Goal: Transaction & Acquisition: Download file/media

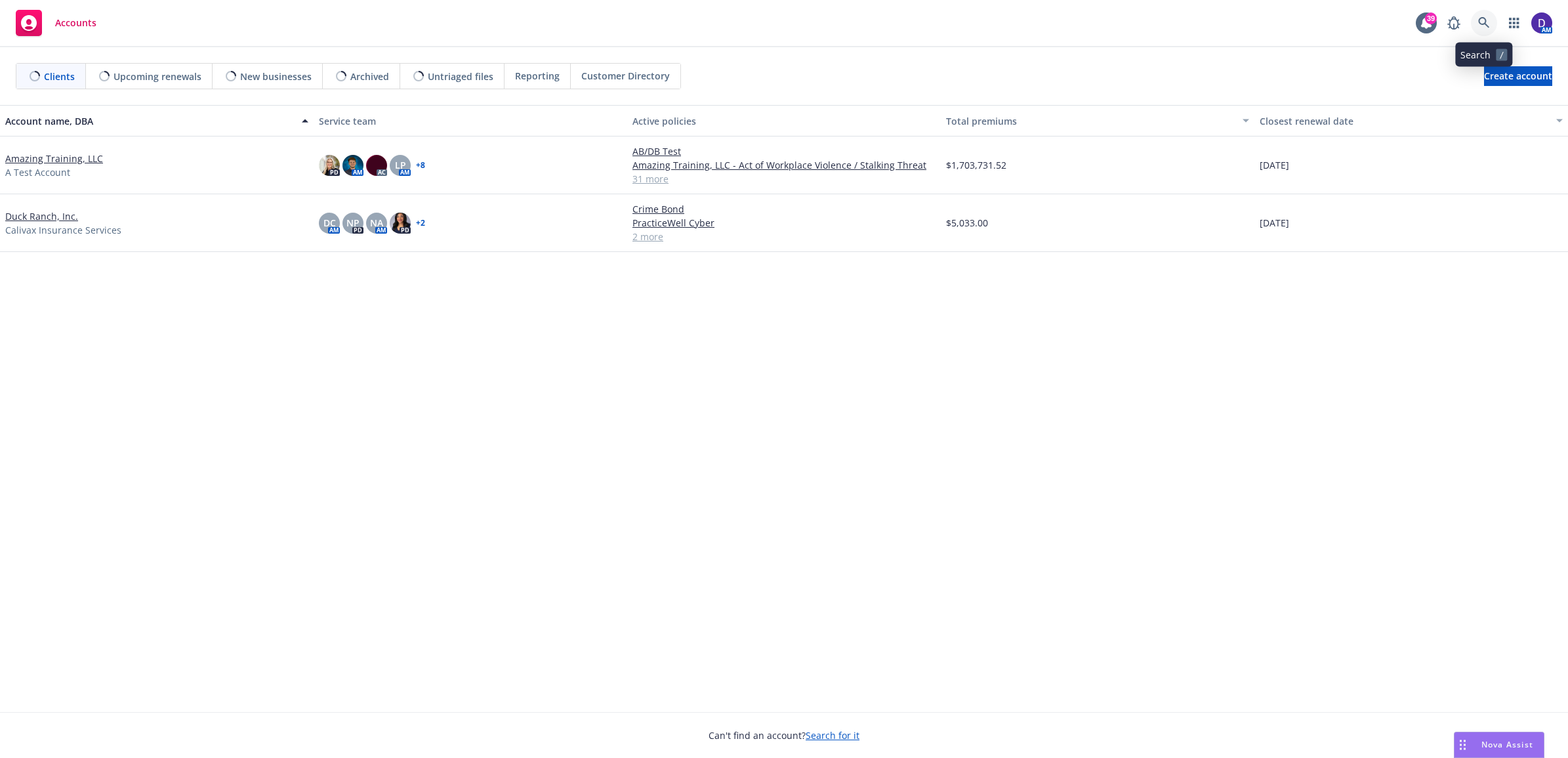
click at [1476, 20] on link at bounding box center [1483, 23] width 27 height 27
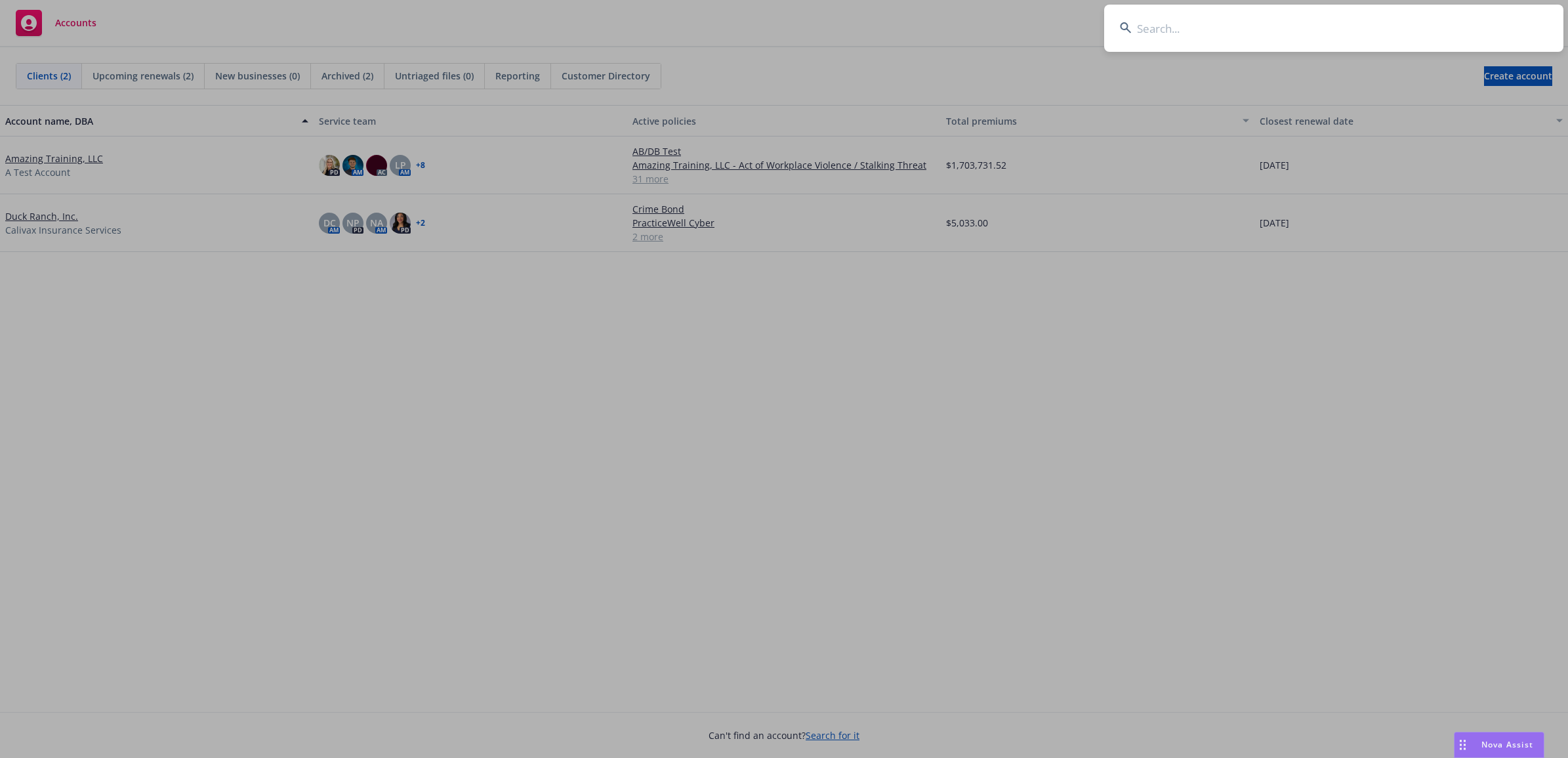
type input "C2404BAM6300202401"
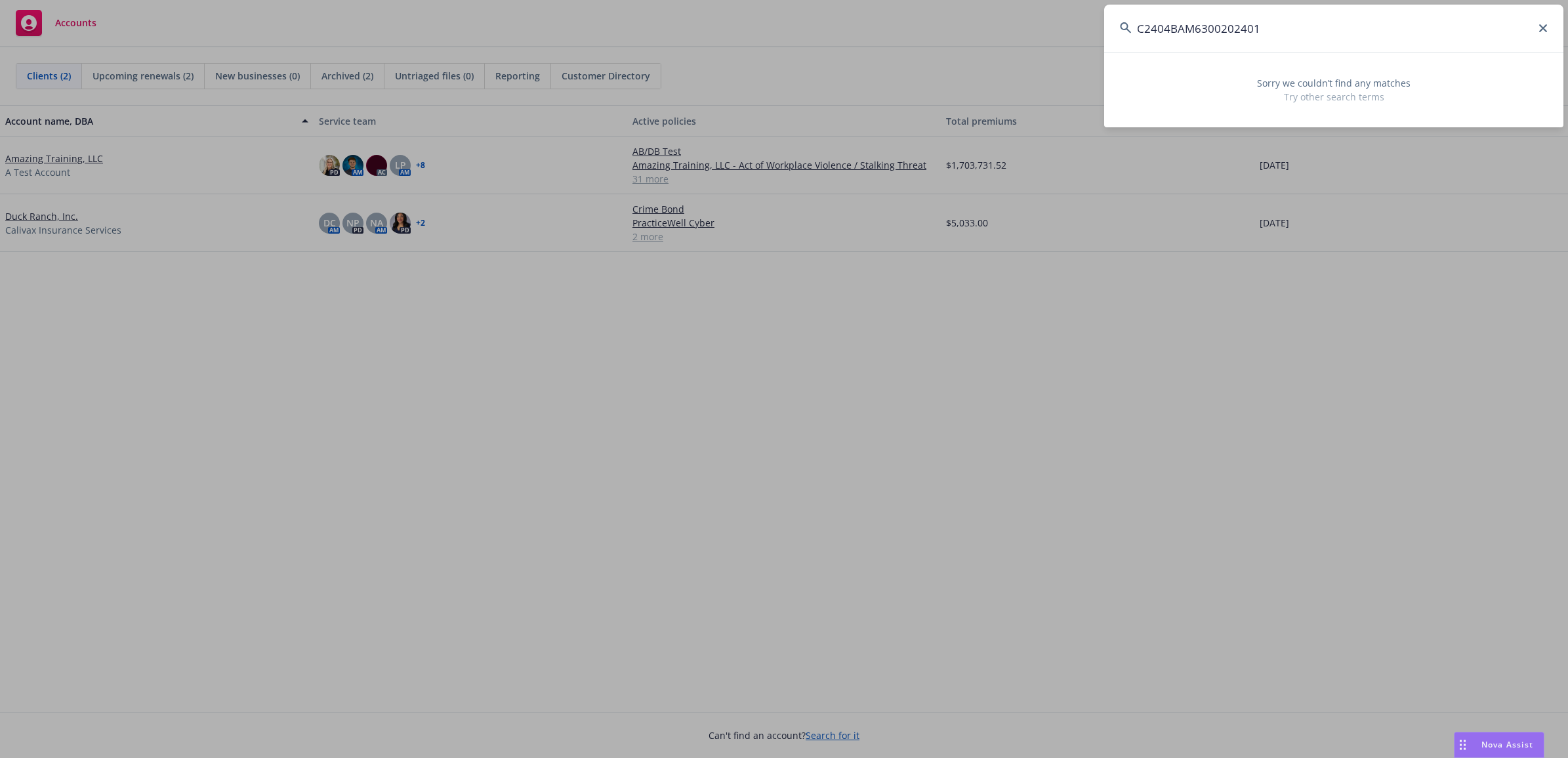
drag, startPoint x: 1288, startPoint y: 30, endPoint x: 843, endPoint y: 28, distance: 445.0
click at [843, 28] on div "C2404BAM6300202401 Sorry we couldn’t find any matches Try other search terms" at bounding box center [784, 379] width 1568 height 758
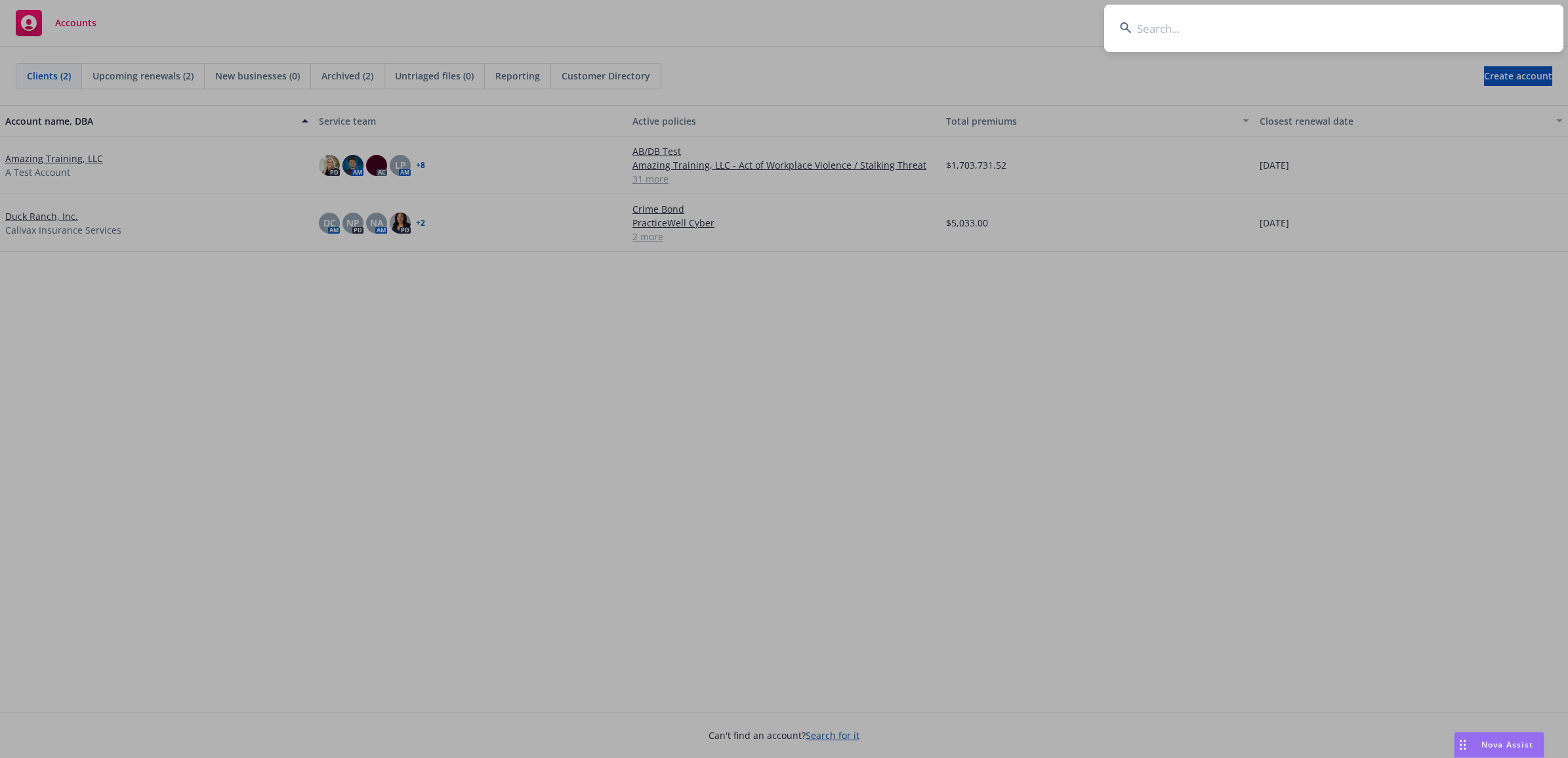
click at [1255, 48] on input at bounding box center [1333, 29] width 459 height 47
paste input "BAM MANAGEMENT US HOLDINGS INC."
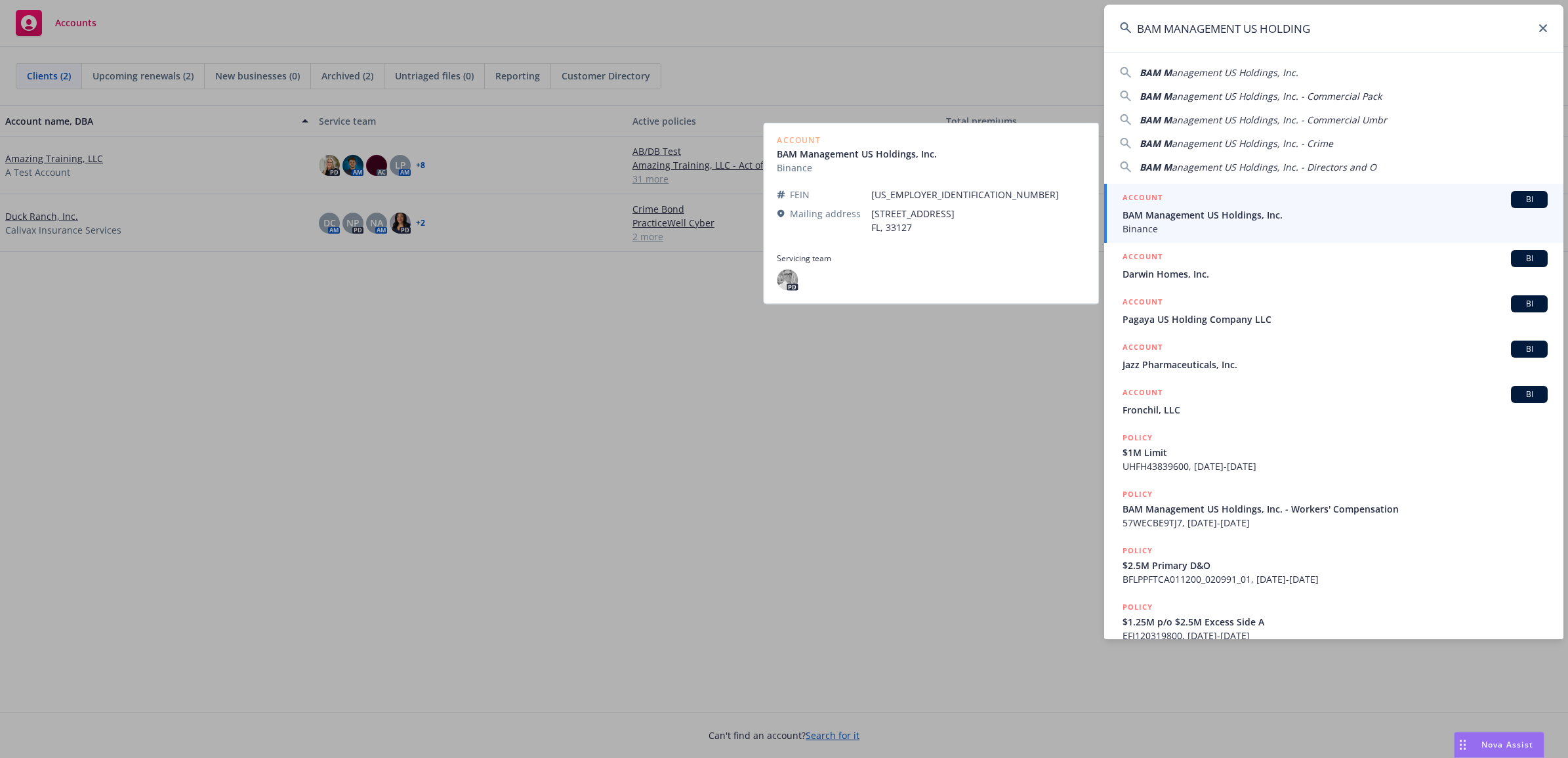
type input "BAM MANAGEMENT US HOLDING"
click at [1192, 214] on span "BAM Management US Holdings, Inc." at bounding box center [1334, 215] width 425 height 14
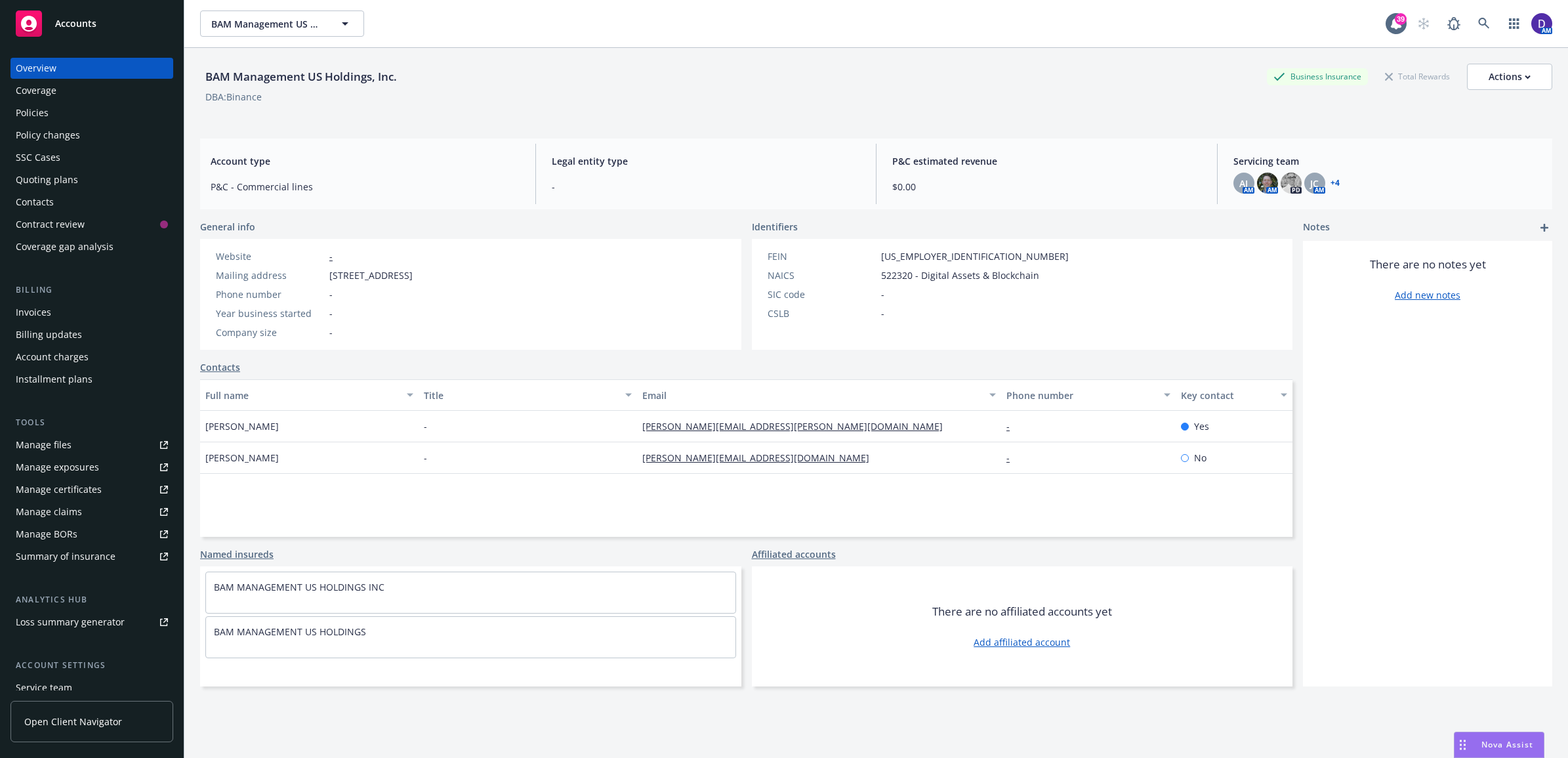
click at [53, 112] on div "Policies" at bounding box center [92, 112] width 152 height 21
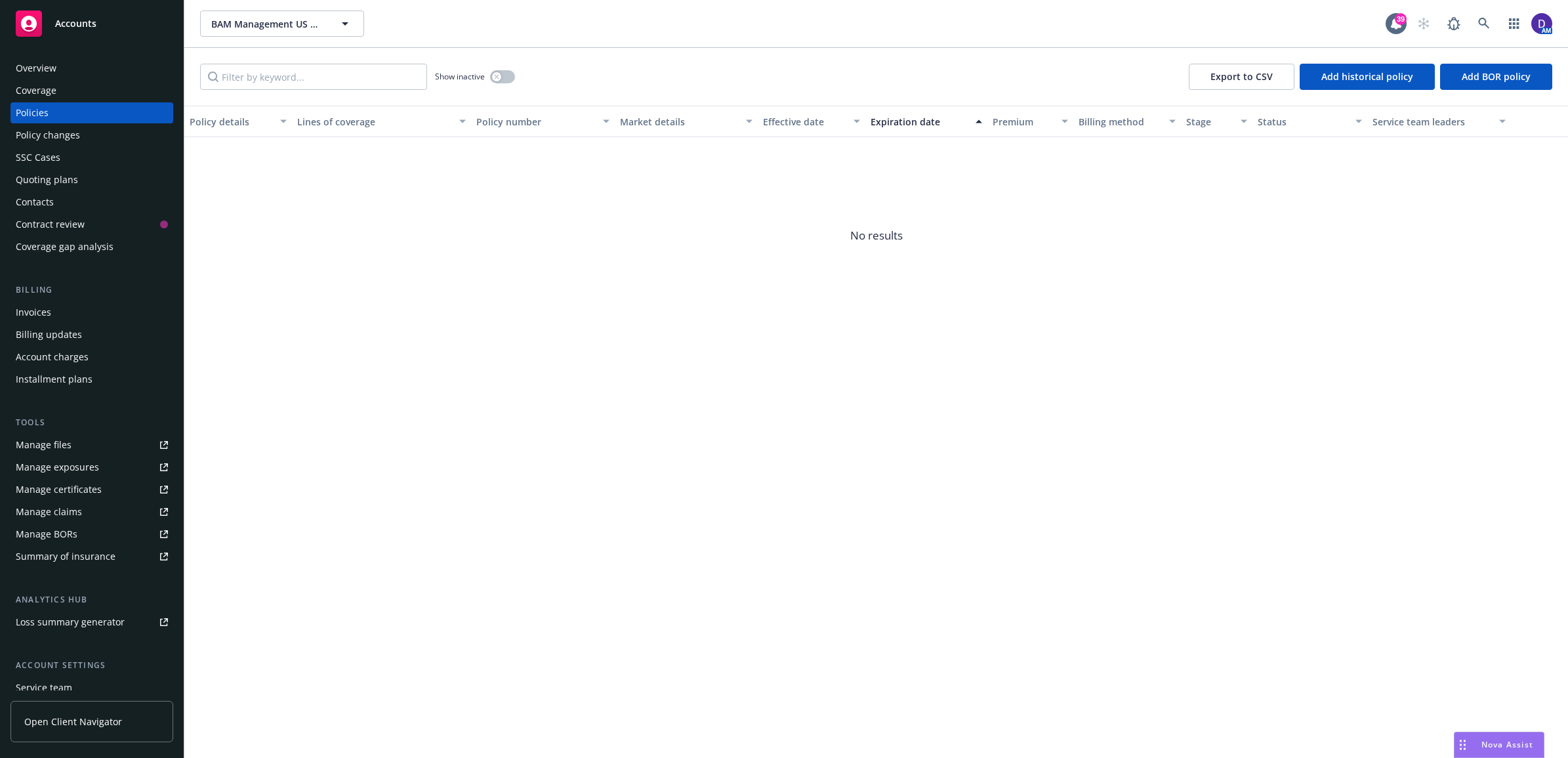
click at [497, 68] on div "Show inactive" at bounding box center [474, 77] width 80 height 27
click at [498, 74] on div "button" at bounding box center [496, 76] width 9 height 9
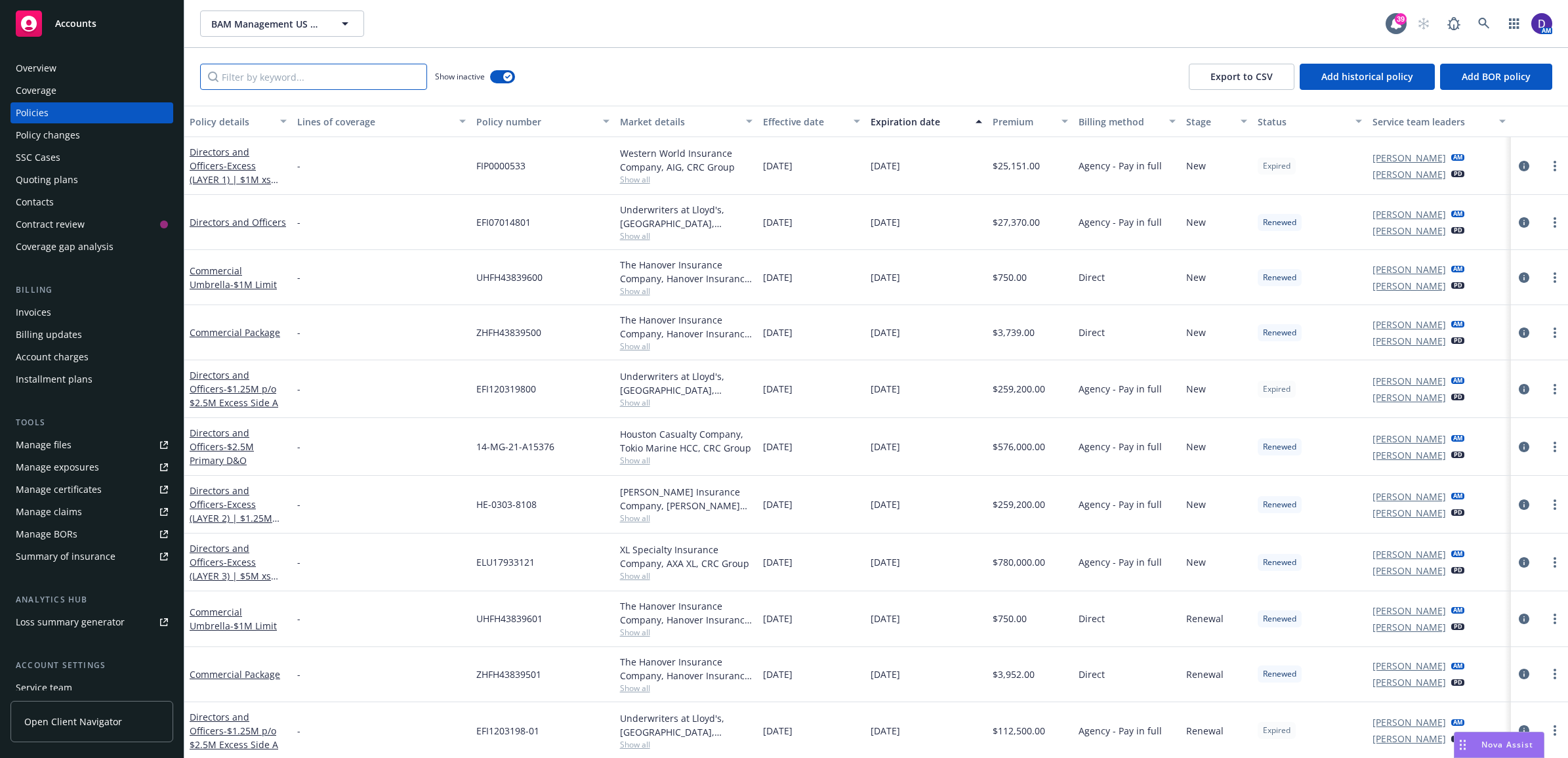
click at [312, 72] on input "Filter by keyword..." at bounding box center [313, 77] width 227 height 27
click at [257, 73] on input "bam" at bounding box center [313, 77] width 227 height 27
type input "bam"
click at [288, 79] on input "bam" at bounding box center [313, 77] width 227 height 27
click at [417, 74] on input "bam" at bounding box center [313, 77] width 227 height 27
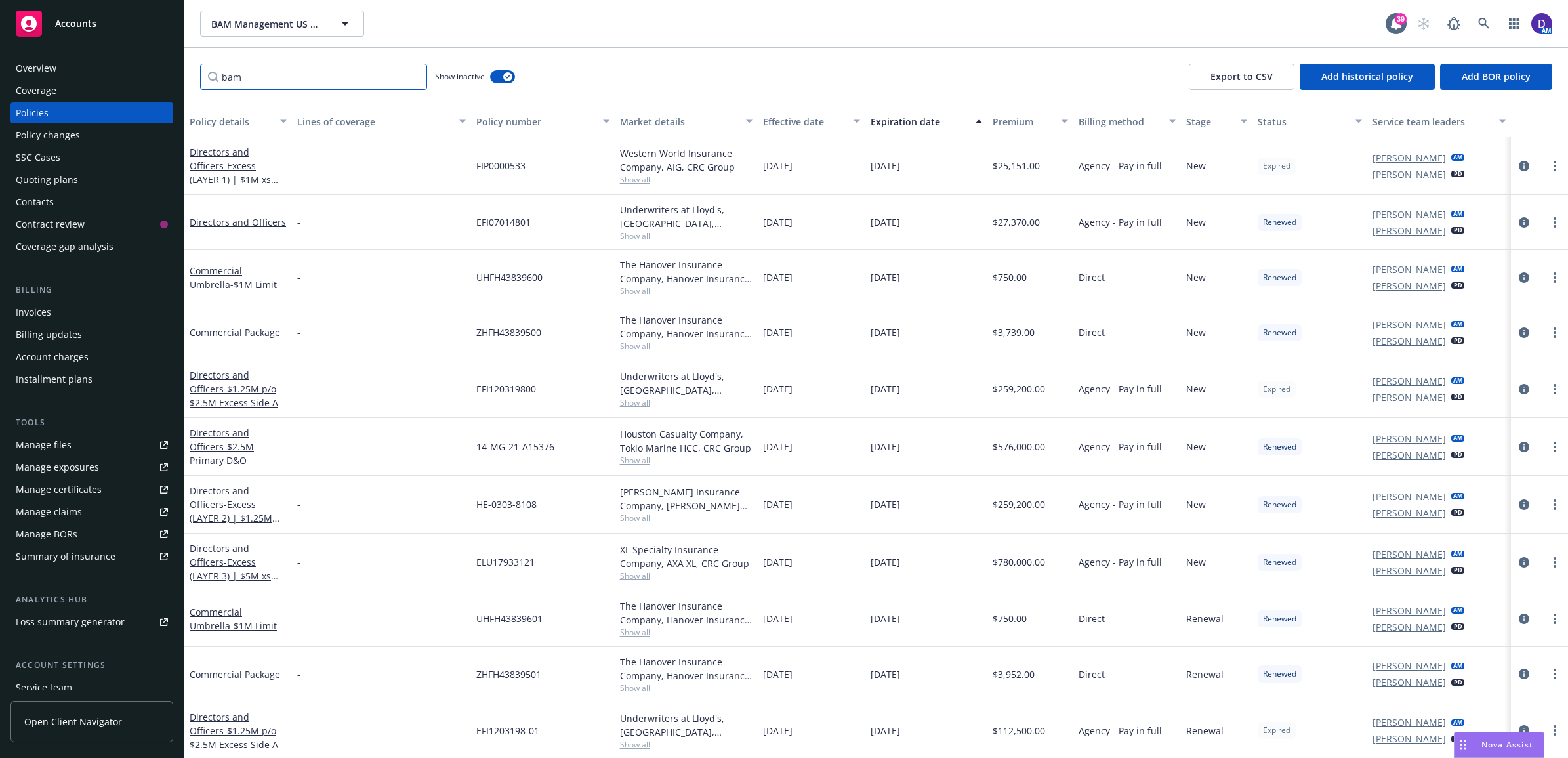
click at [411, 79] on input "bam" at bounding box center [313, 77] width 227 height 27
click at [371, 68] on input "Filter by keyword..." at bounding box center [313, 77] width 227 height 27
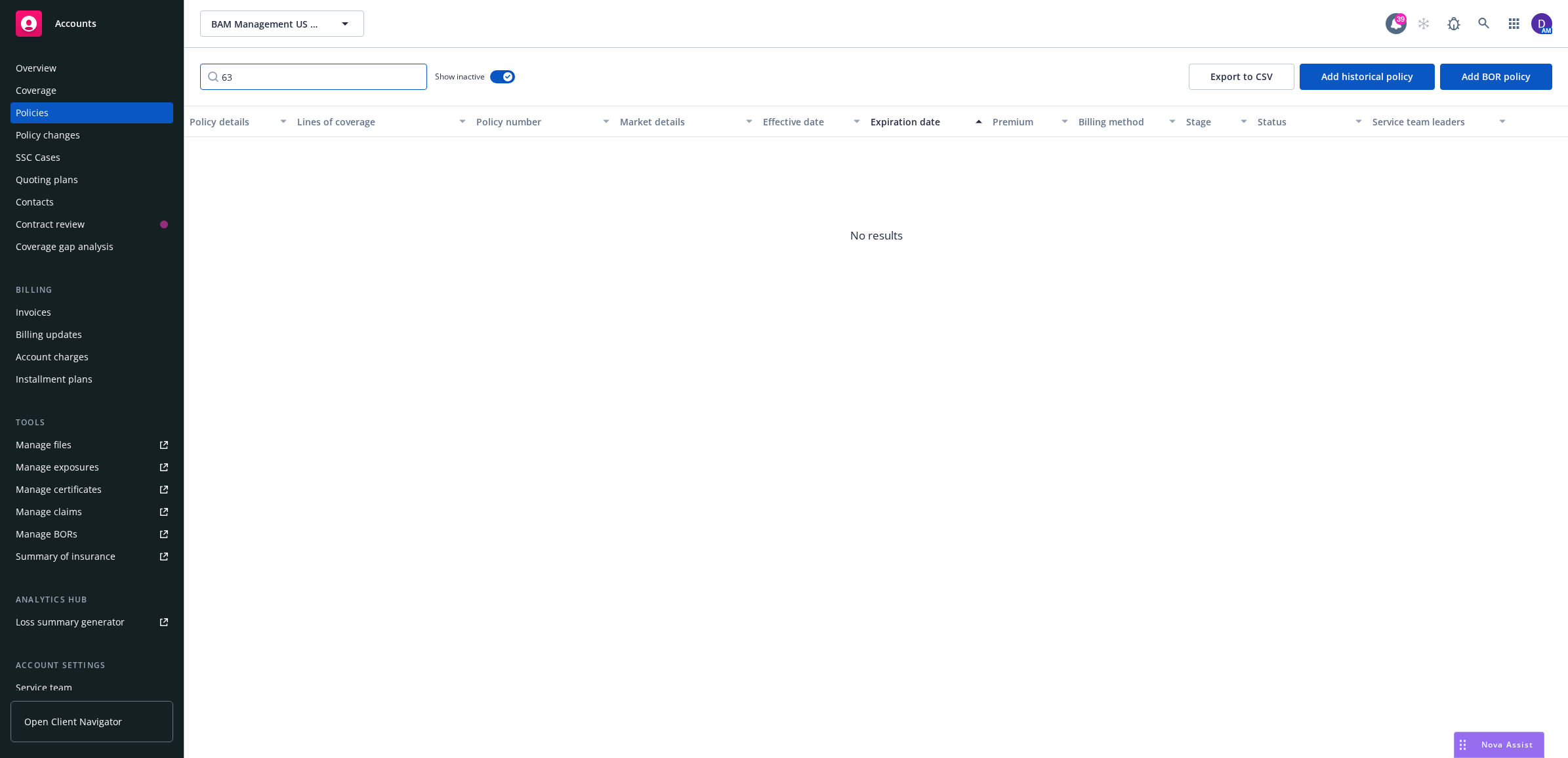
type input "6"
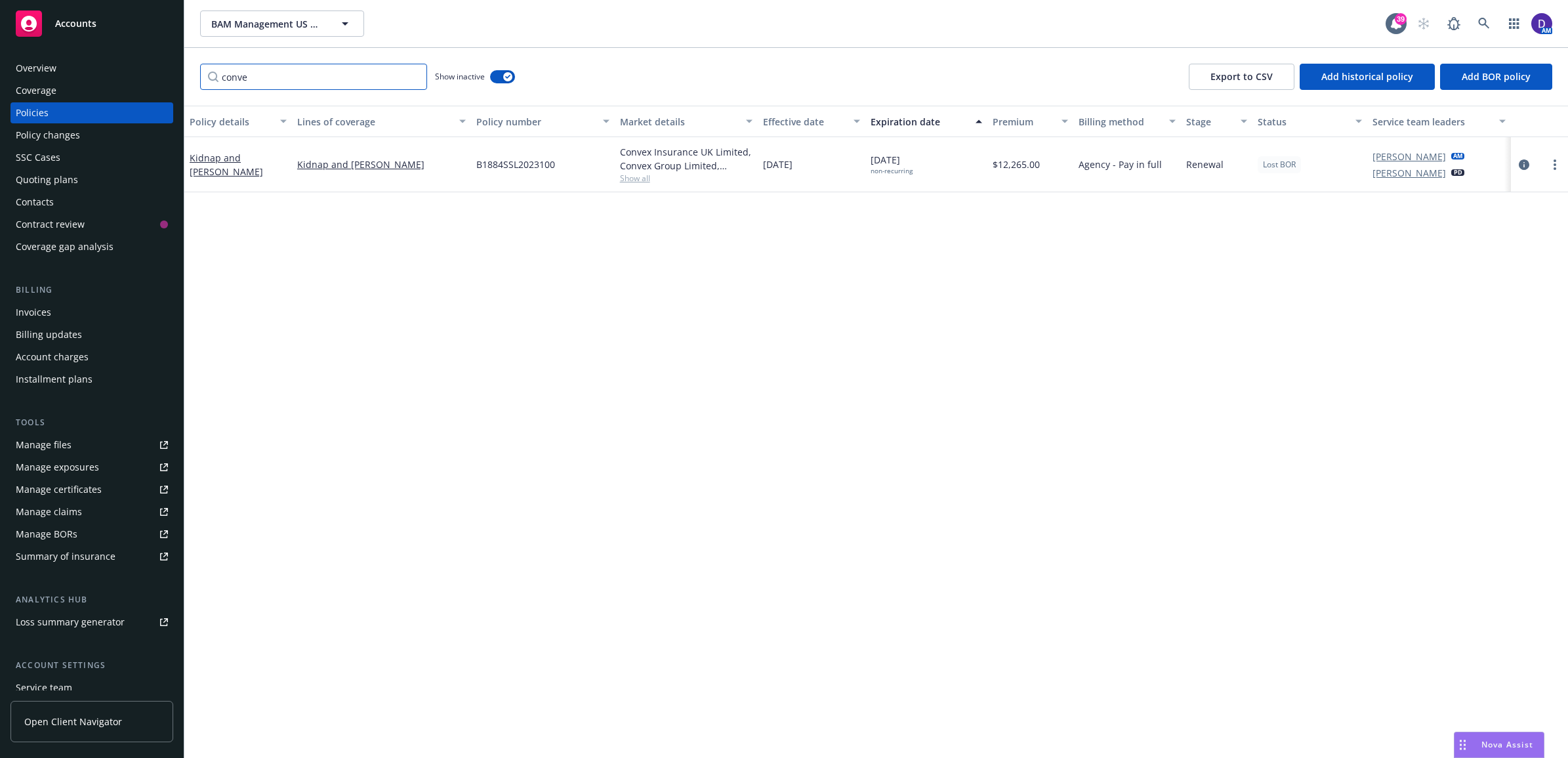
type input "convex"
click at [413, 76] on input "convex" at bounding box center [313, 77] width 227 height 27
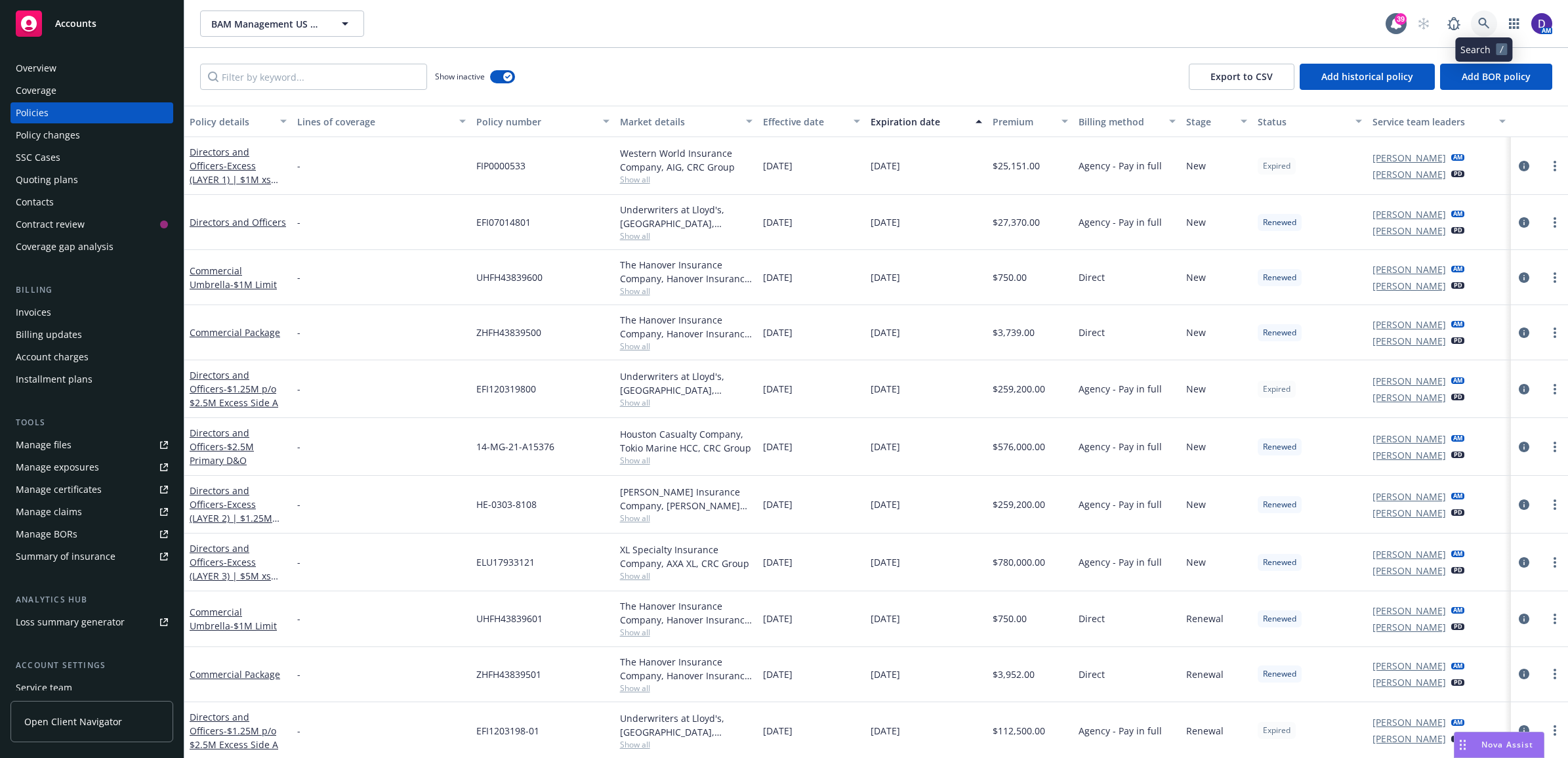
click at [1480, 25] on icon at bounding box center [1483, 23] width 11 height 11
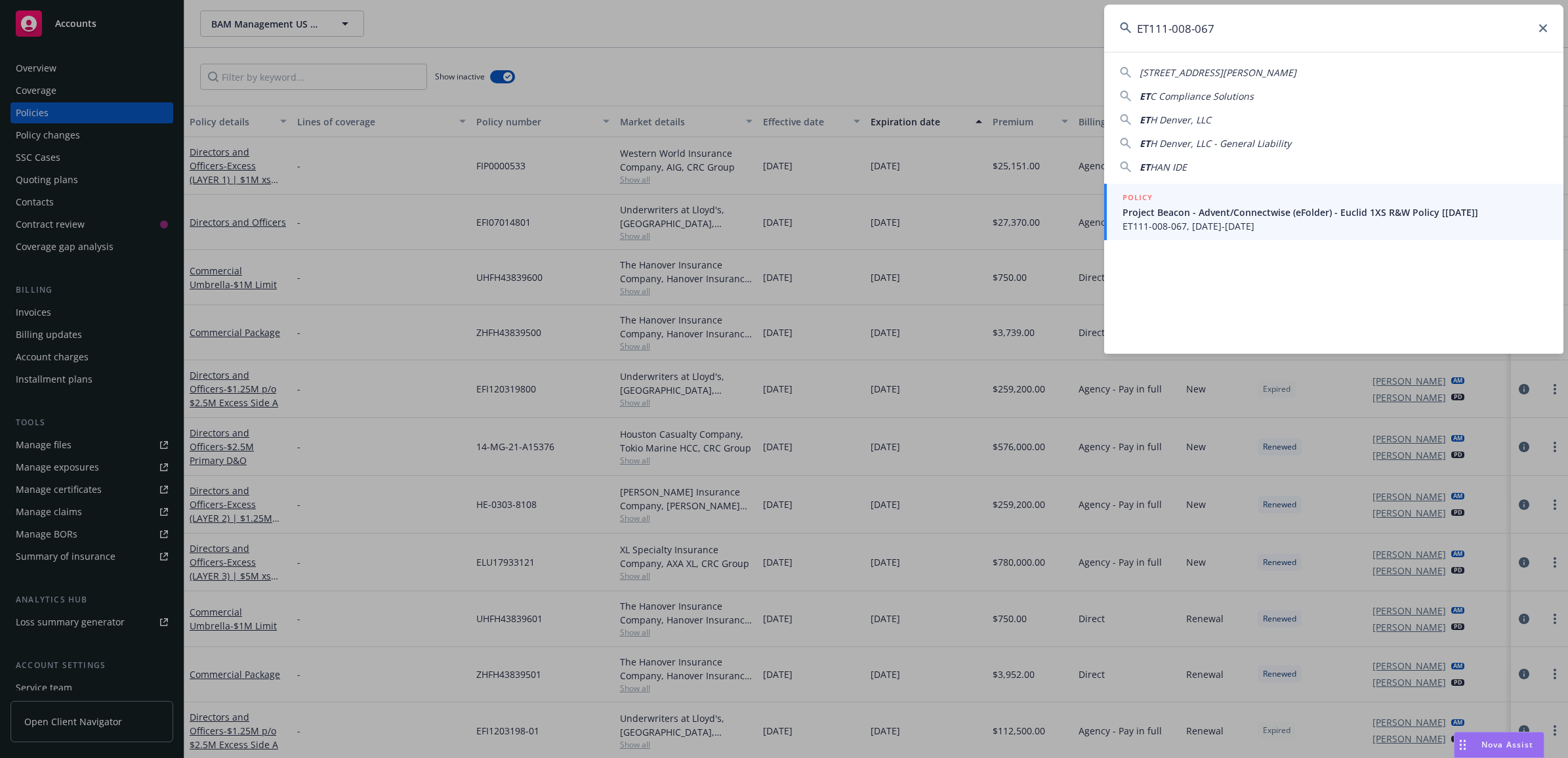
type input "ET111-008-067"
click at [1212, 192] on div "POLICY" at bounding box center [1334, 198] width 425 height 15
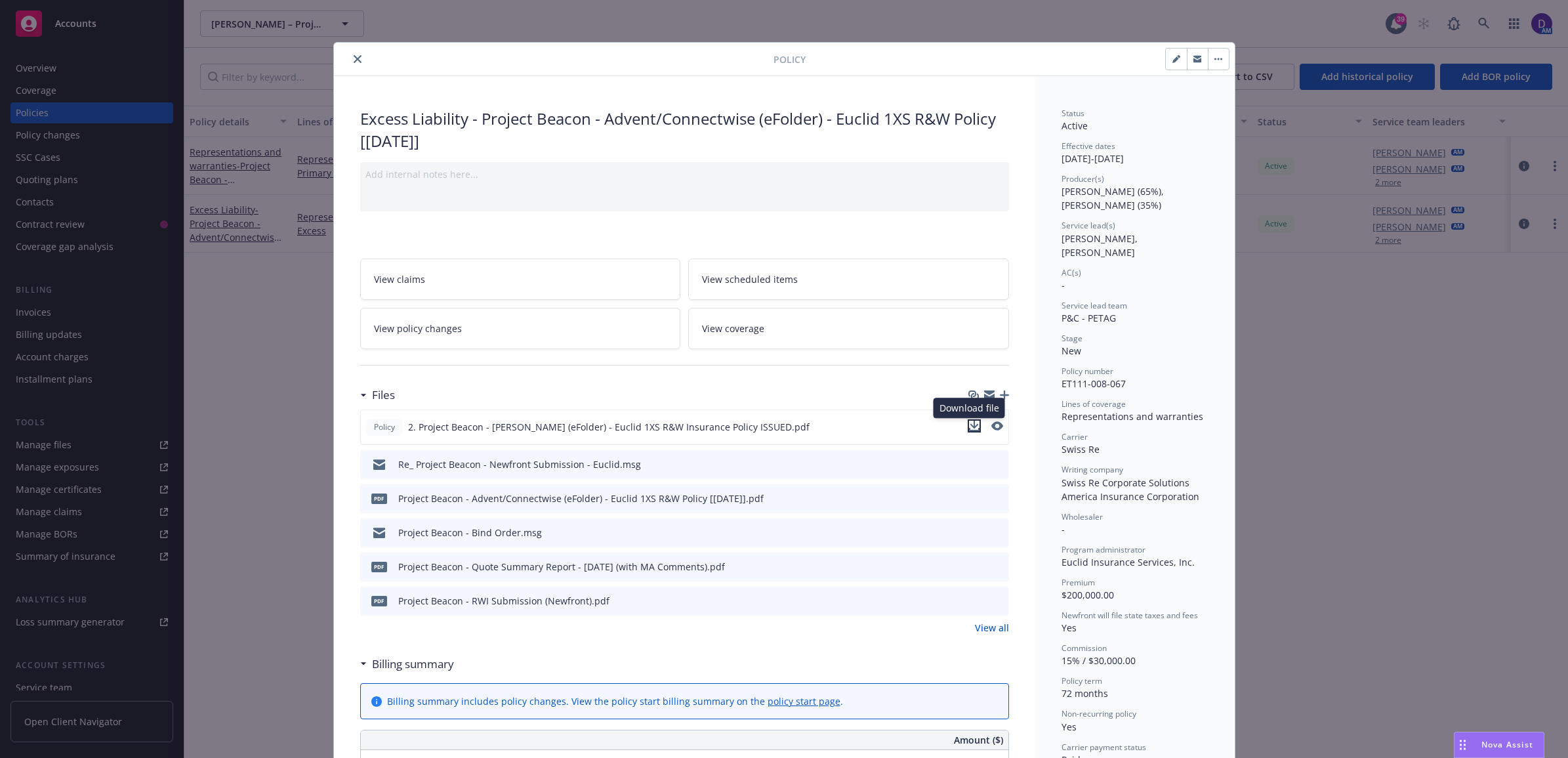
click at [971, 428] on icon "download file" at bounding box center [974, 426] width 11 height 11
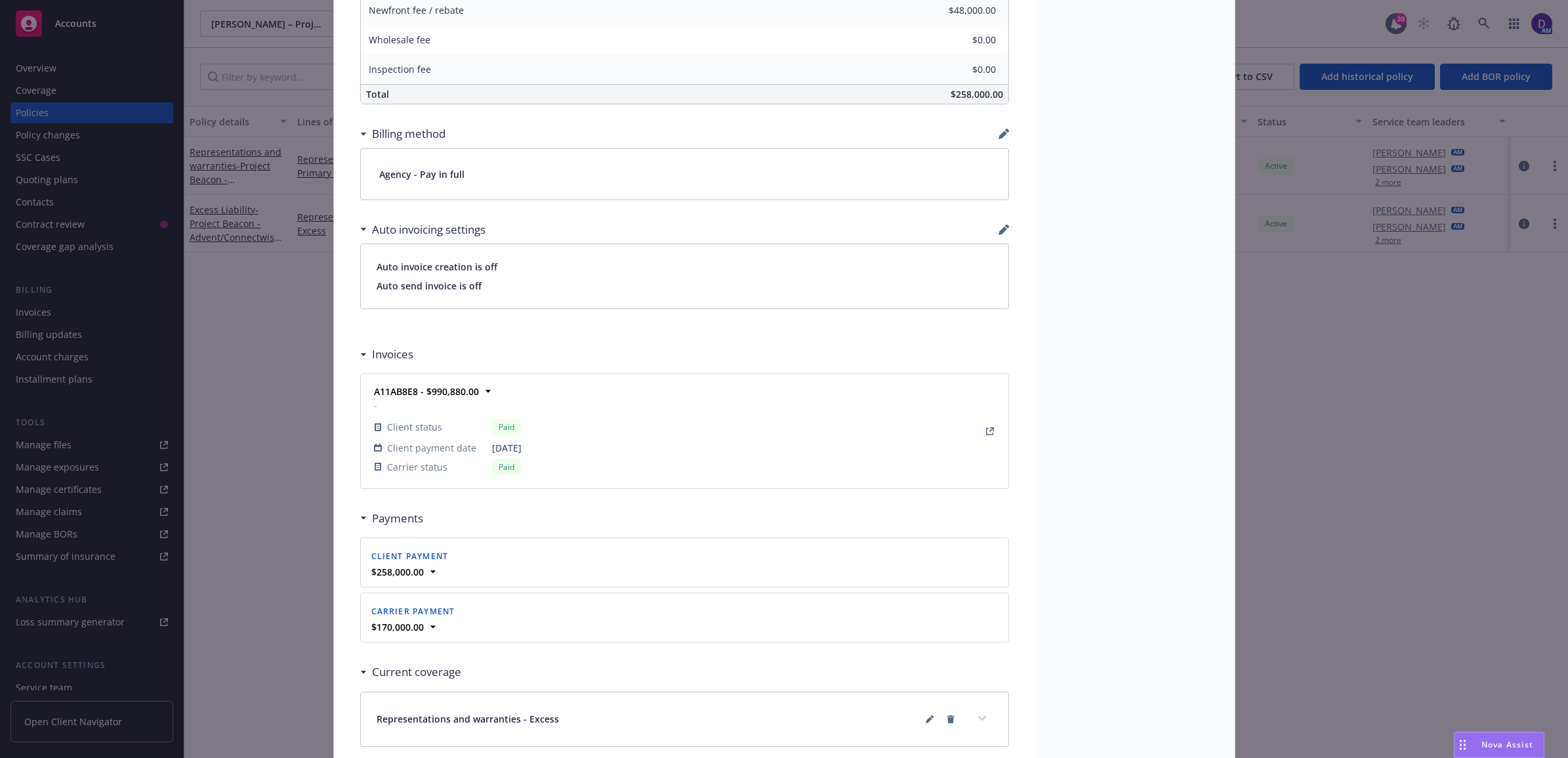
scroll to position [984, 0]
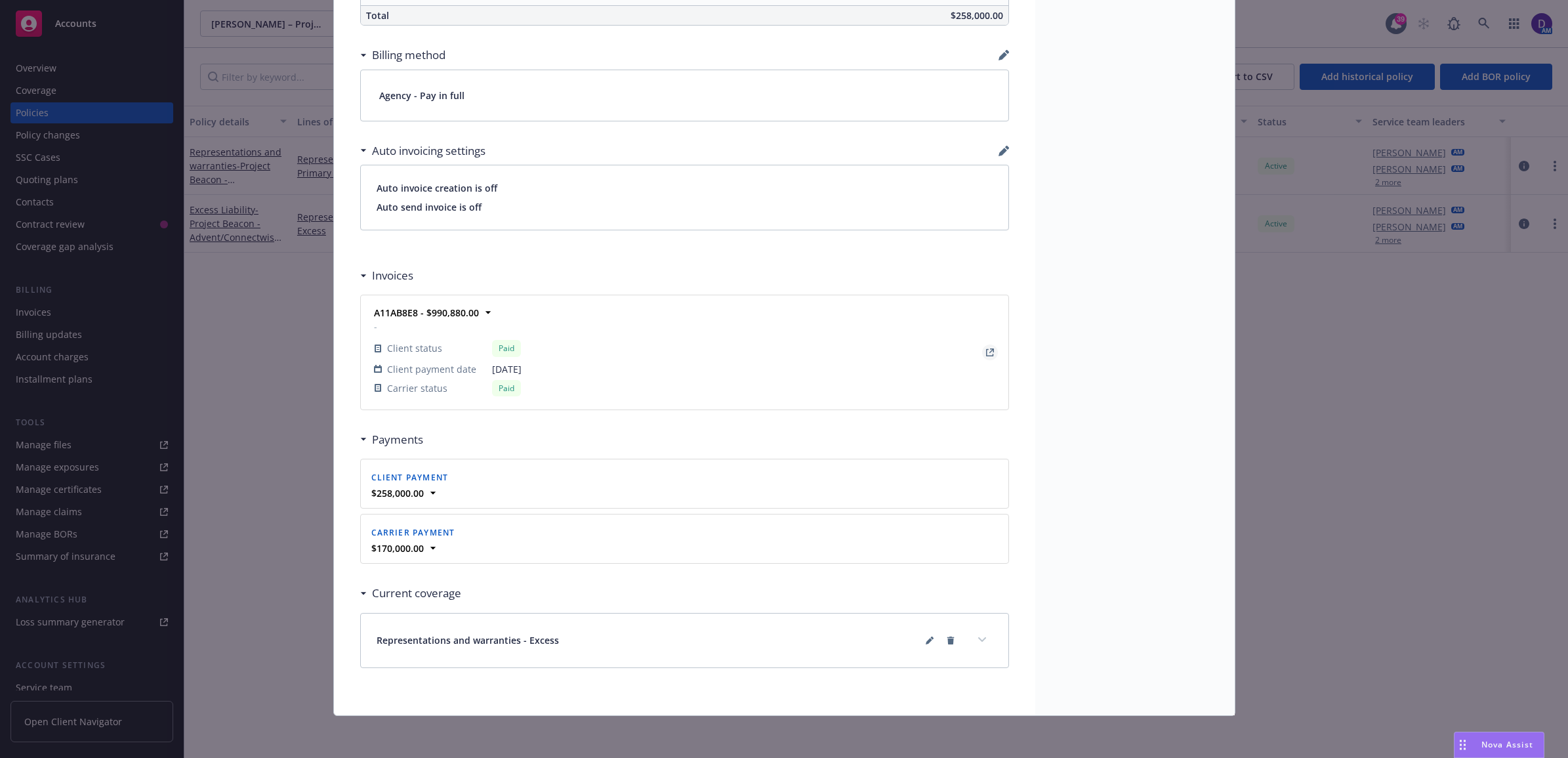
click at [986, 352] on icon "View Invoice" at bounding box center [989, 352] width 8 height 8
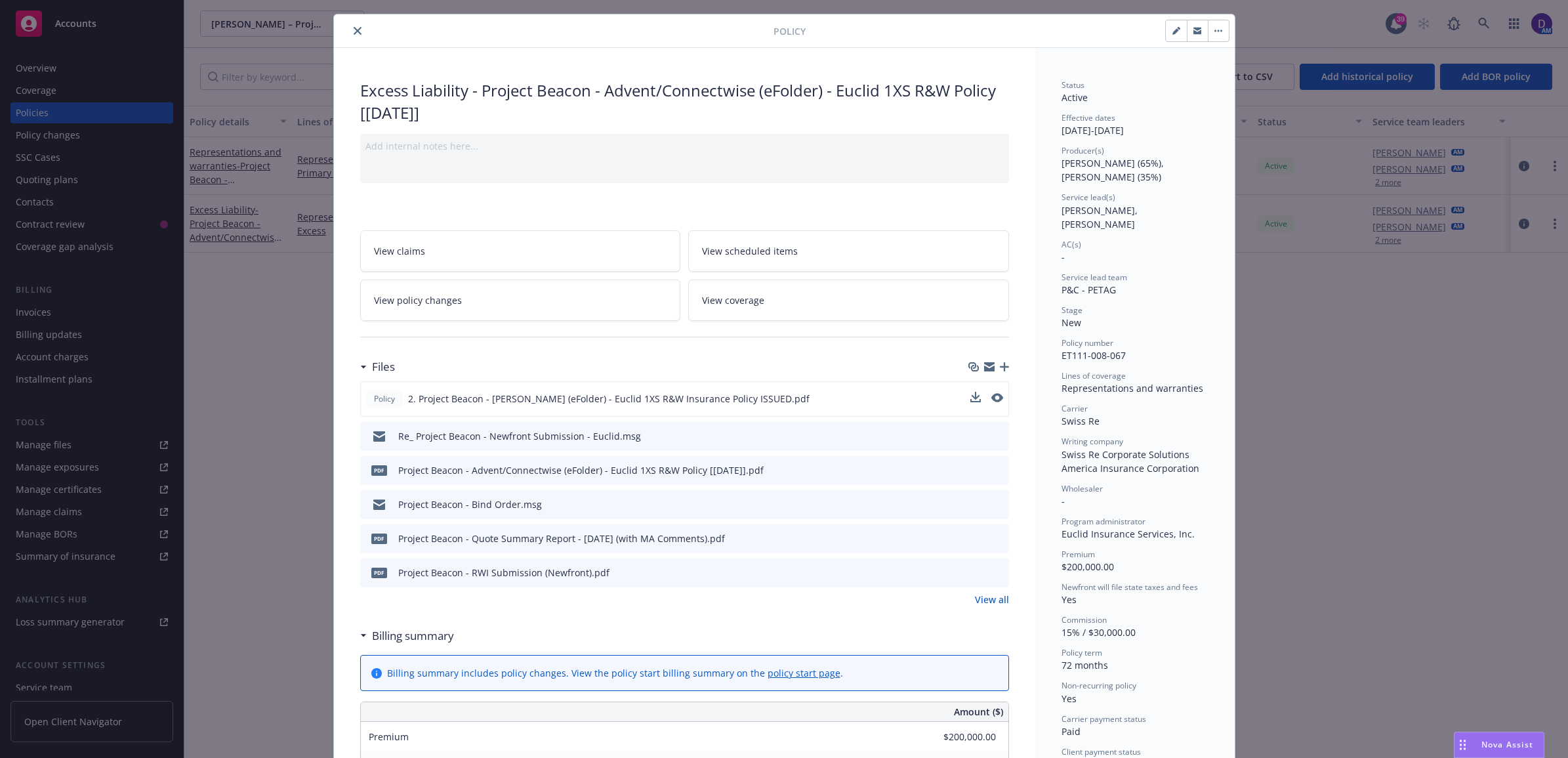
scroll to position [0, 0]
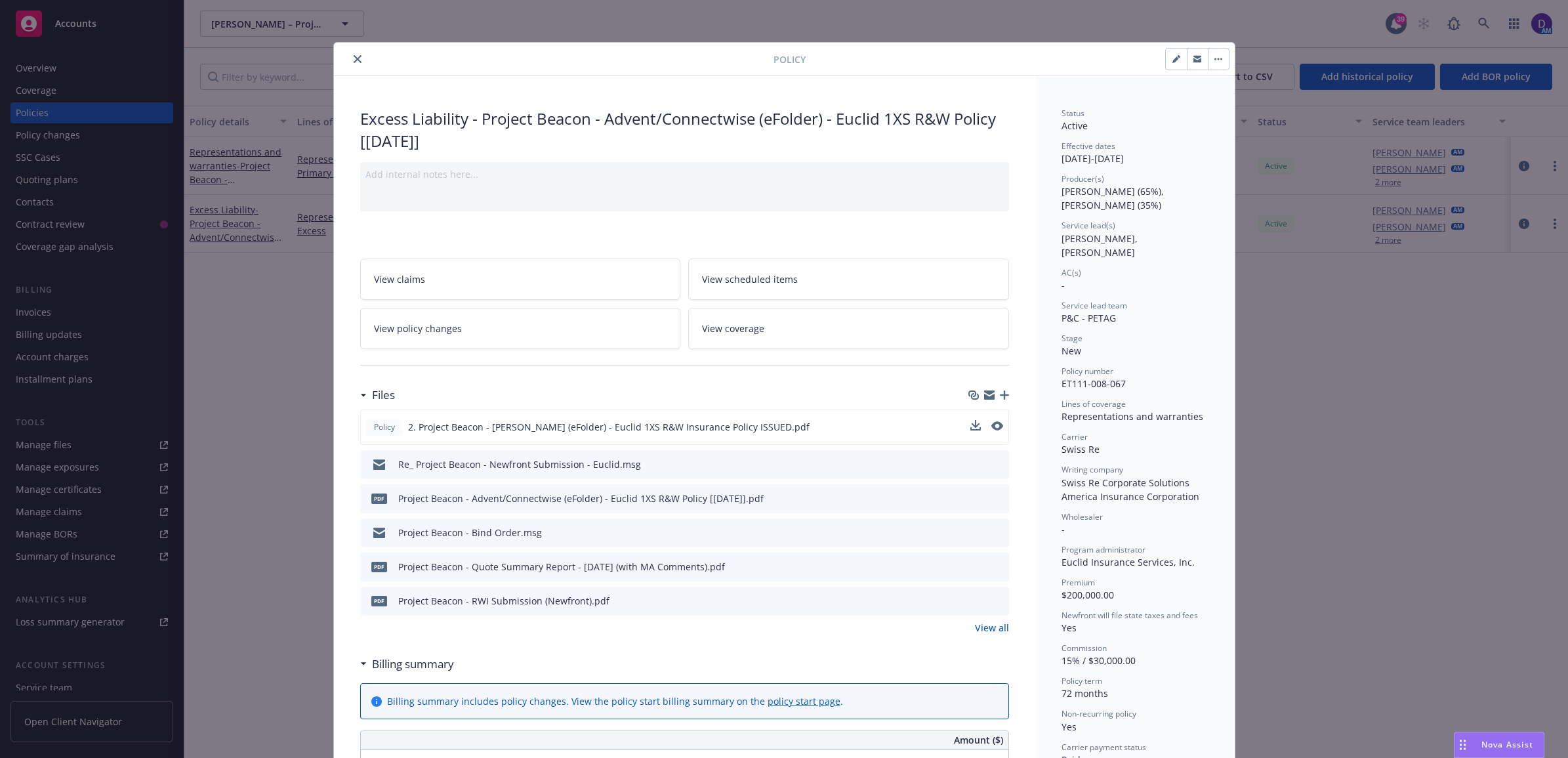
click at [354, 58] on icon "close" at bounding box center [358, 59] width 8 height 8
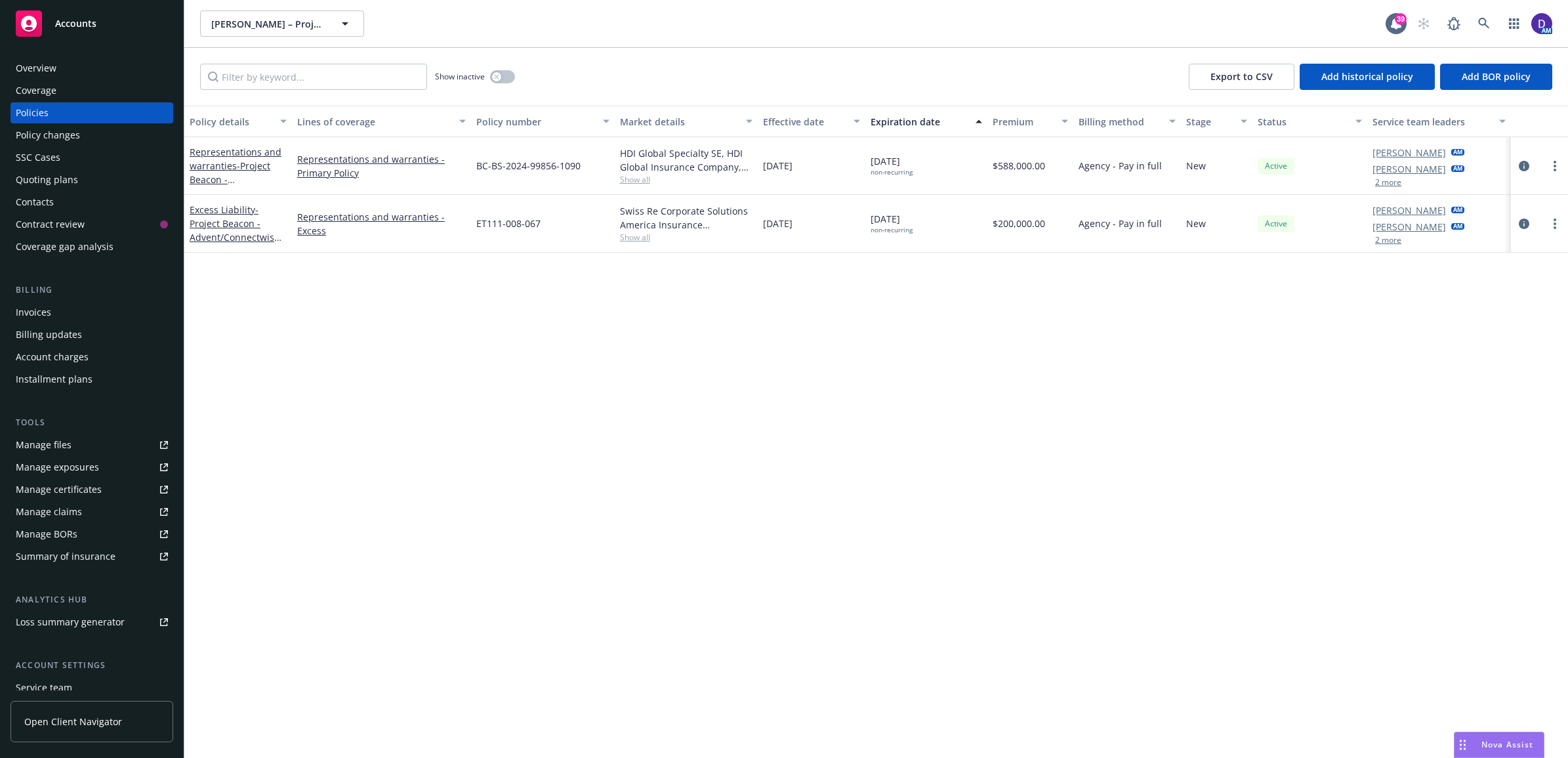
click at [77, 437] on link "Manage files" at bounding box center [92, 445] width 163 height 21
click at [228, 229] on span "- Project Beacon - Advent/Connectwise (eFolder) - Euclid 1XS R&W Policy [08/04/…" at bounding box center [235, 237] width 92 height 68
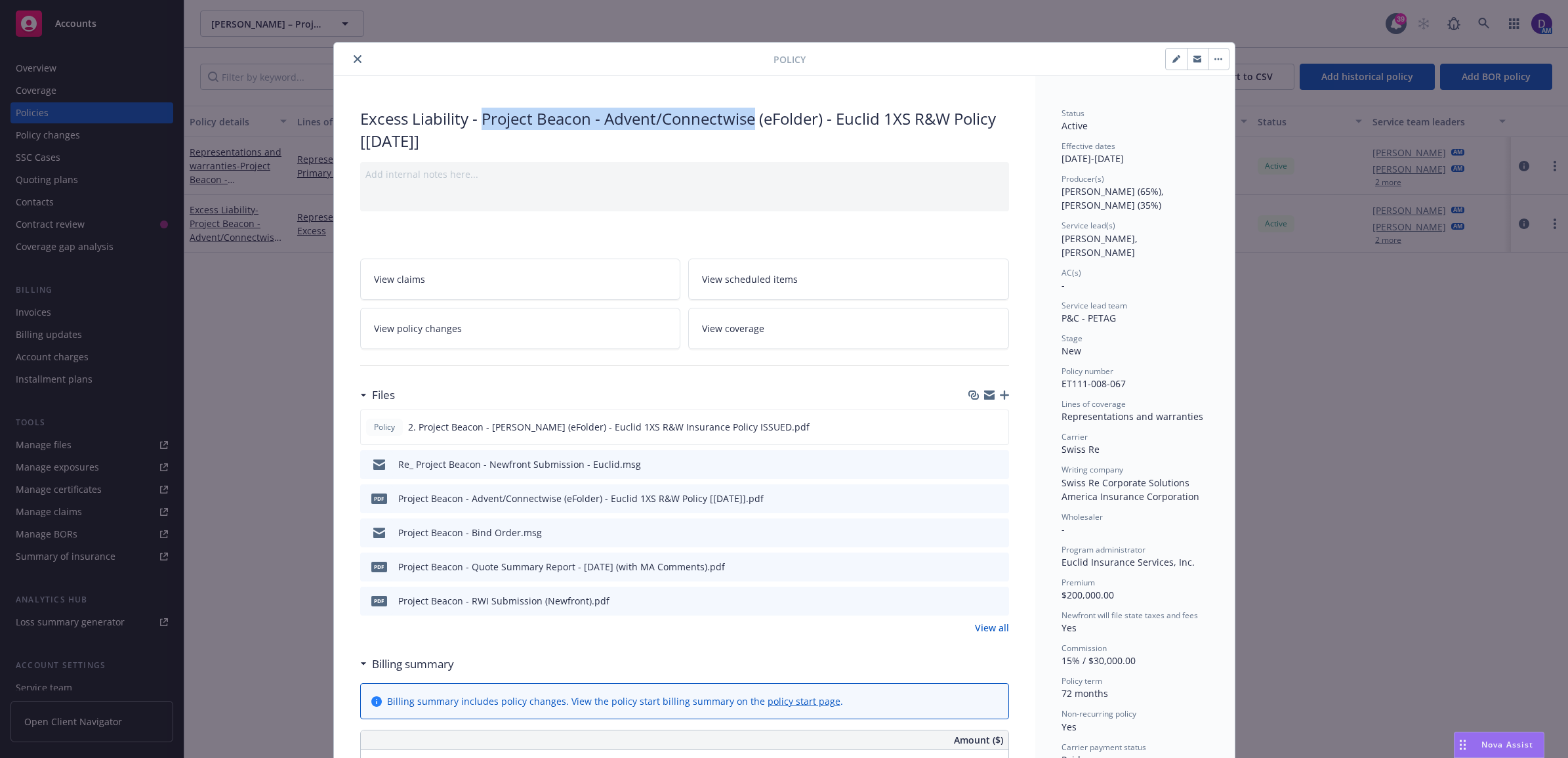
drag, startPoint x: 478, startPoint y: 116, endPoint x: 750, endPoint y: 118, distance: 272.0
click at [750, 118] on div "Excess Liability - Project Beacon - Advent/Connectwise (eFolder) - Euclid 1XS R…" at bounding box center [684, 129] width 648 height 44
drag, startPoint x: 1437, startPoint y: 441, endPoint x: 1447, endPoint y: 378, distance: 63.8
click at [1440, 442] on div "Policy Excess Liability - Project Beacon - Advent/Connectwise (eFolder) - Eucli…" at bounding box center [784, 379] width 1568 height 758
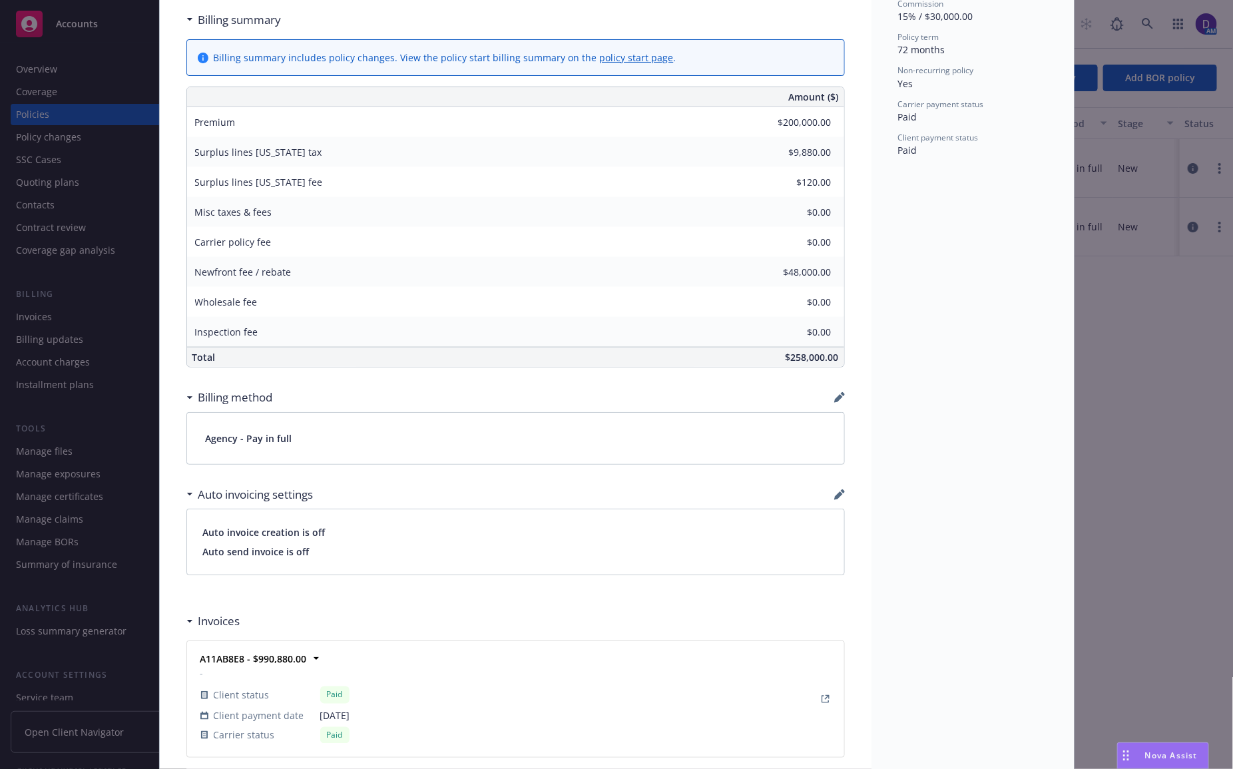
scroll to position [666, 0]
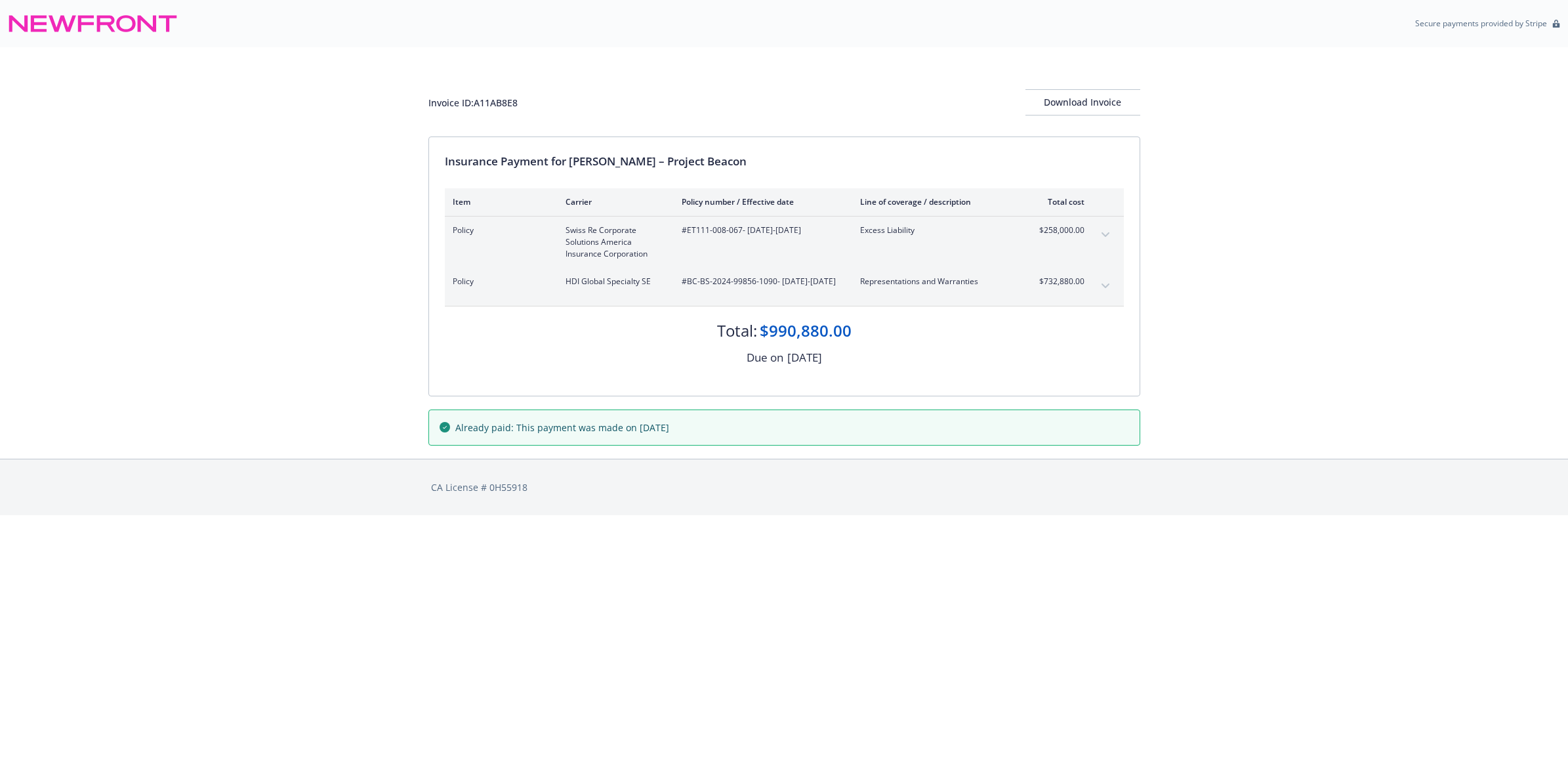
click at [1106, 235] on icon "expand content" at bounding box center [1106, 235] width 8 height 5
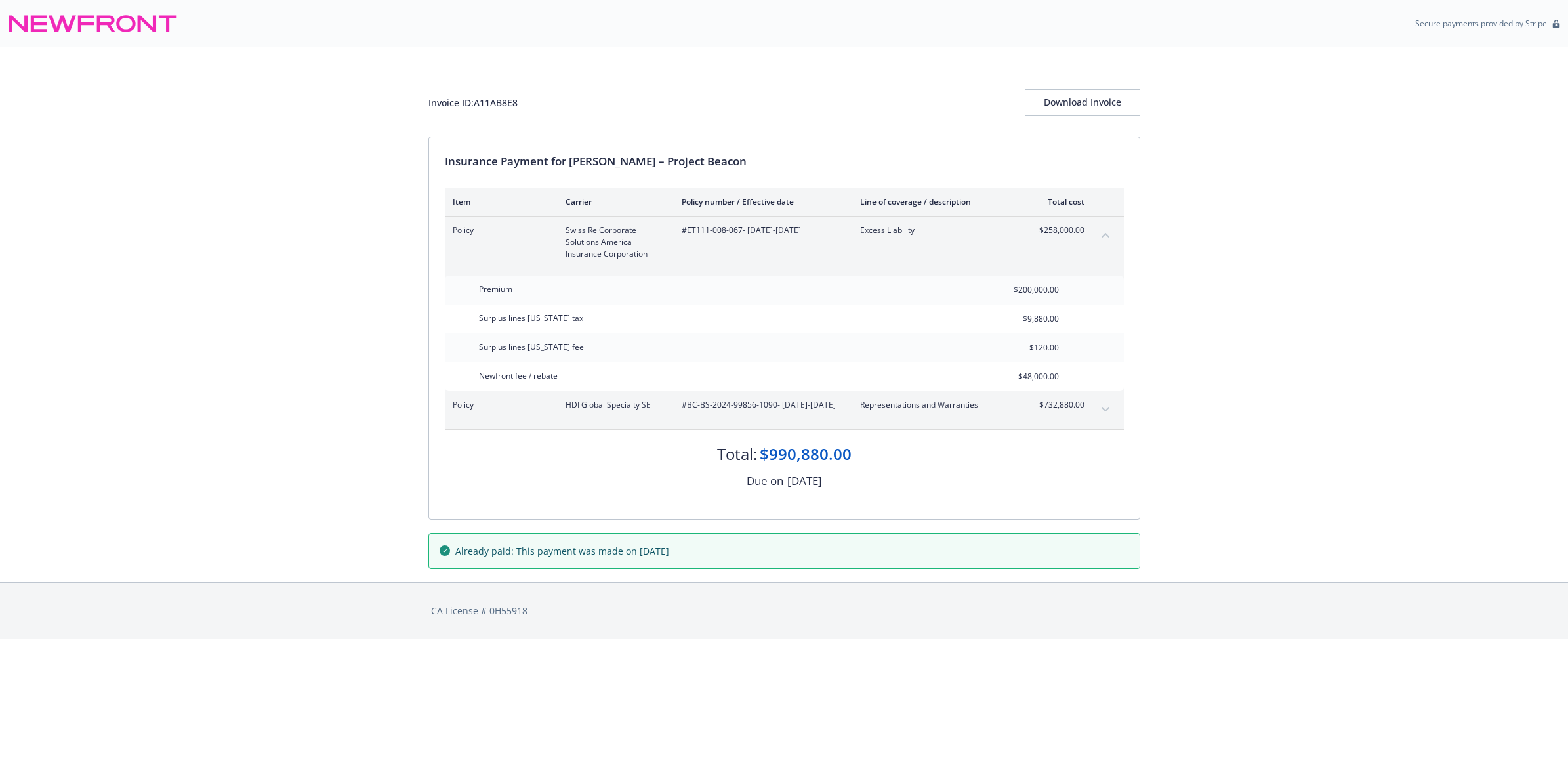
click at [1106, 407] on icon "expand content" at bounding box center [1106, 409] width 8 height 5
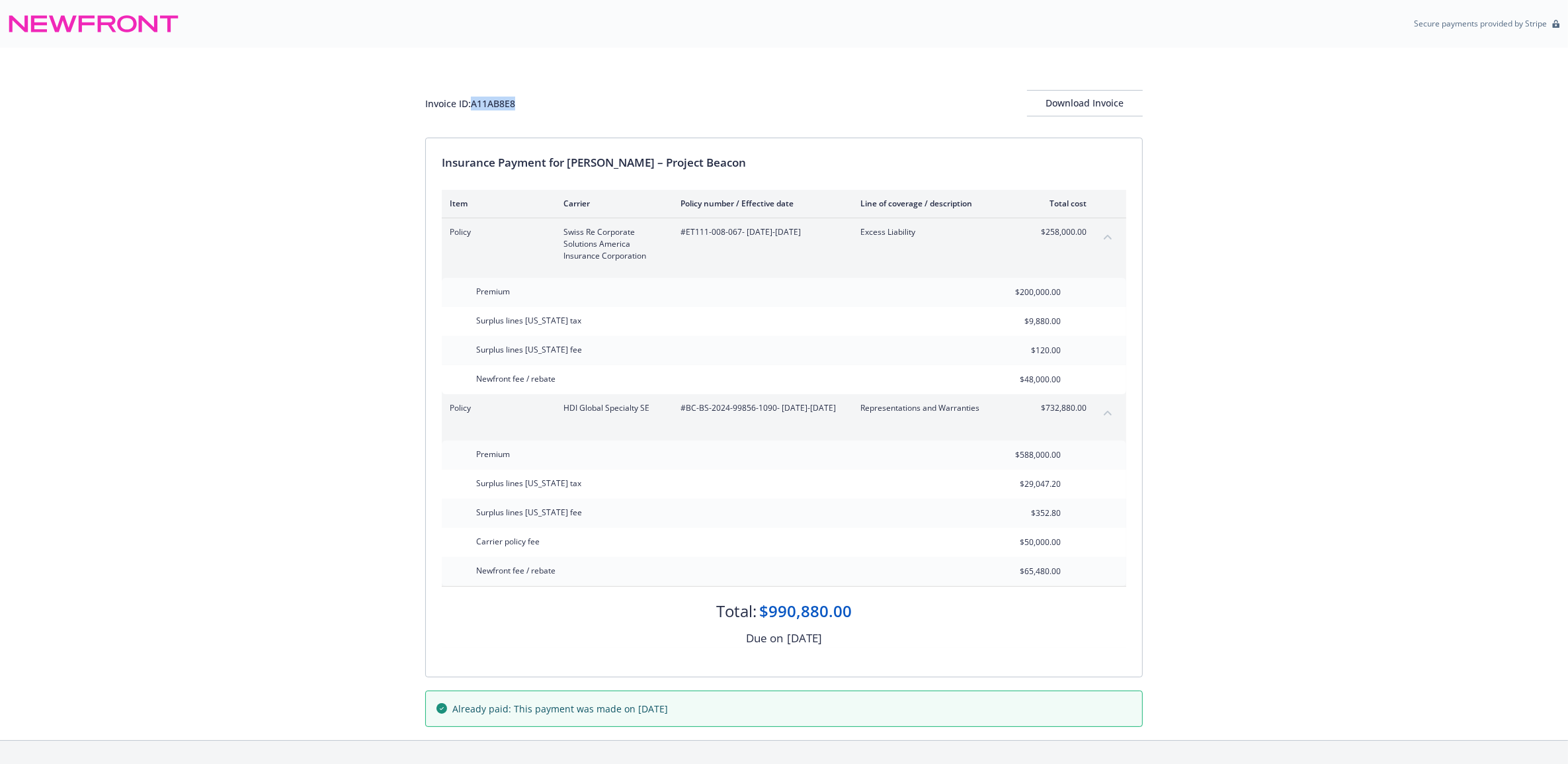
drag, startPoint x: 520, startPoint y: 102, endPoint x: 474, endPoint y: 100, distance: 46.0
click at [474, 100] on div "Invoice ID: A11AB8E8 Download Invoice" at bounding box center [784, 103] width 717 height 27
click at [1127, 106] on div "Download Invoice" at bounding box center [1085, 102] width 115 height 25
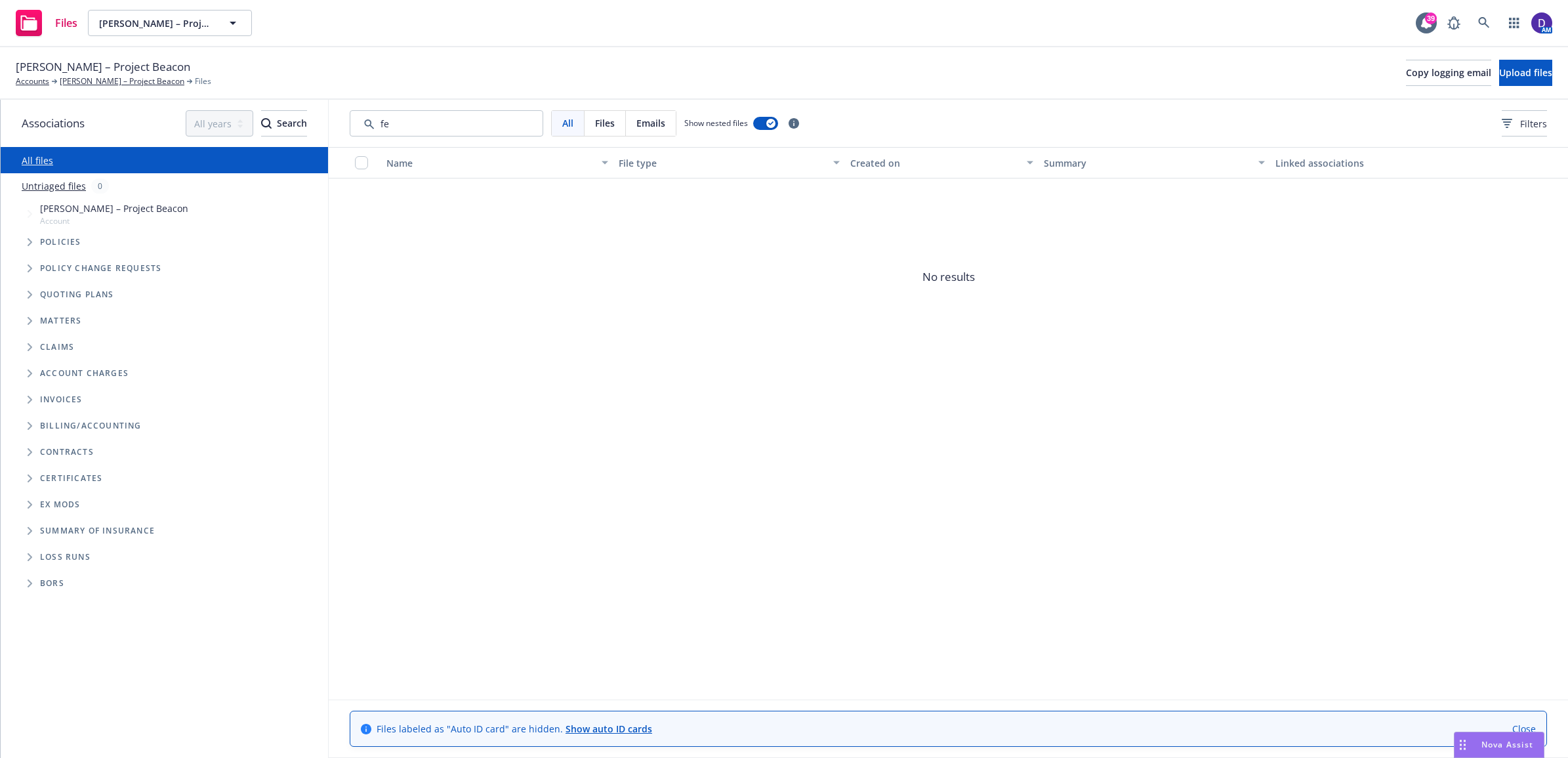
type input "f"
type input "C"
type input "s"
type input "a"
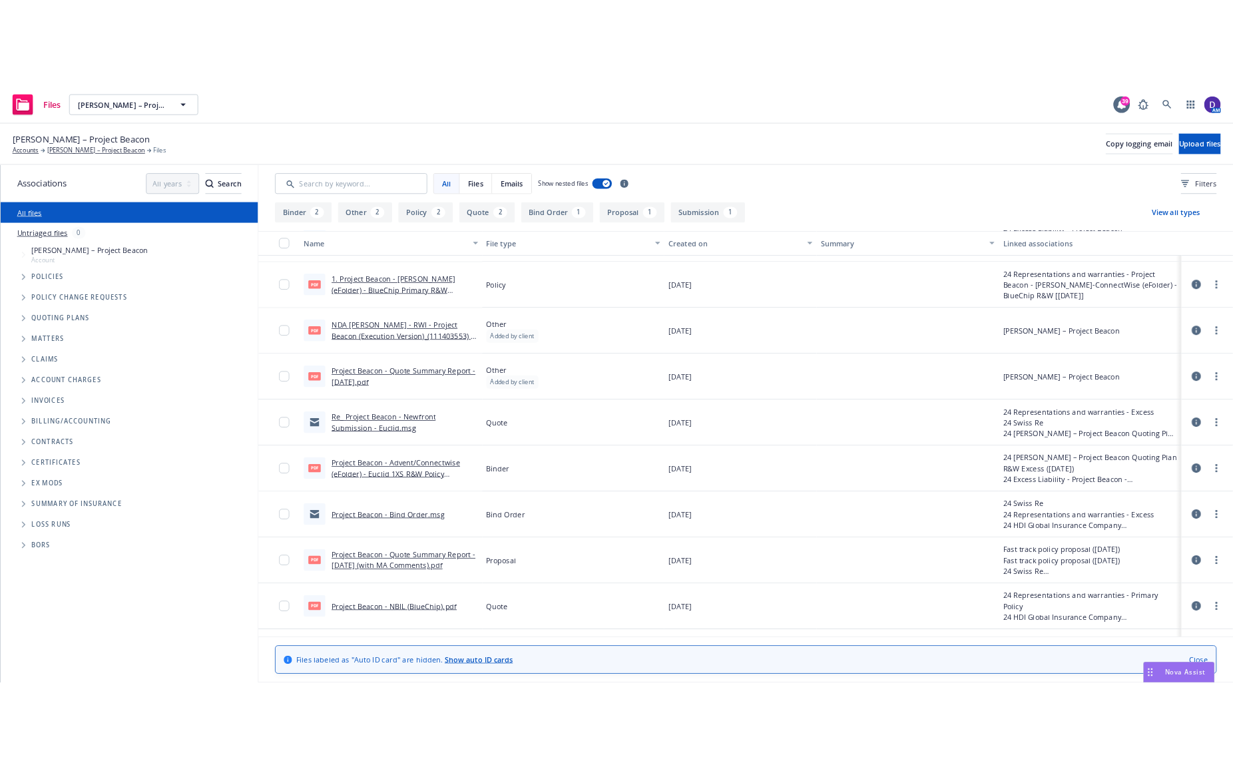
scroll to position [162, 0]
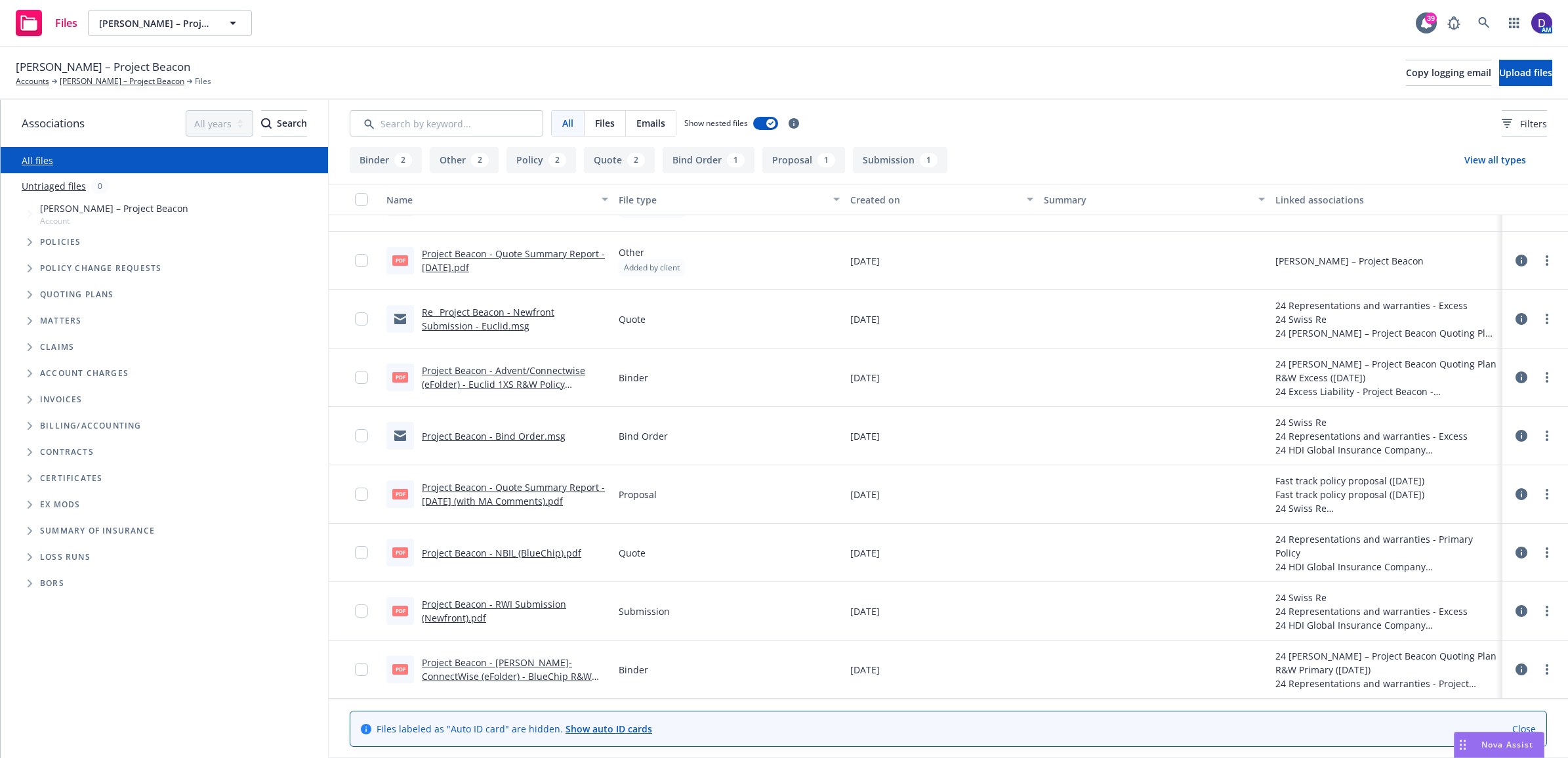
click at [57, 661] on div "All files Untriaged files 0 Accessibility guide for tree Tree Example. Navigate…" at bounding box center [165, 452] width 327 height 611
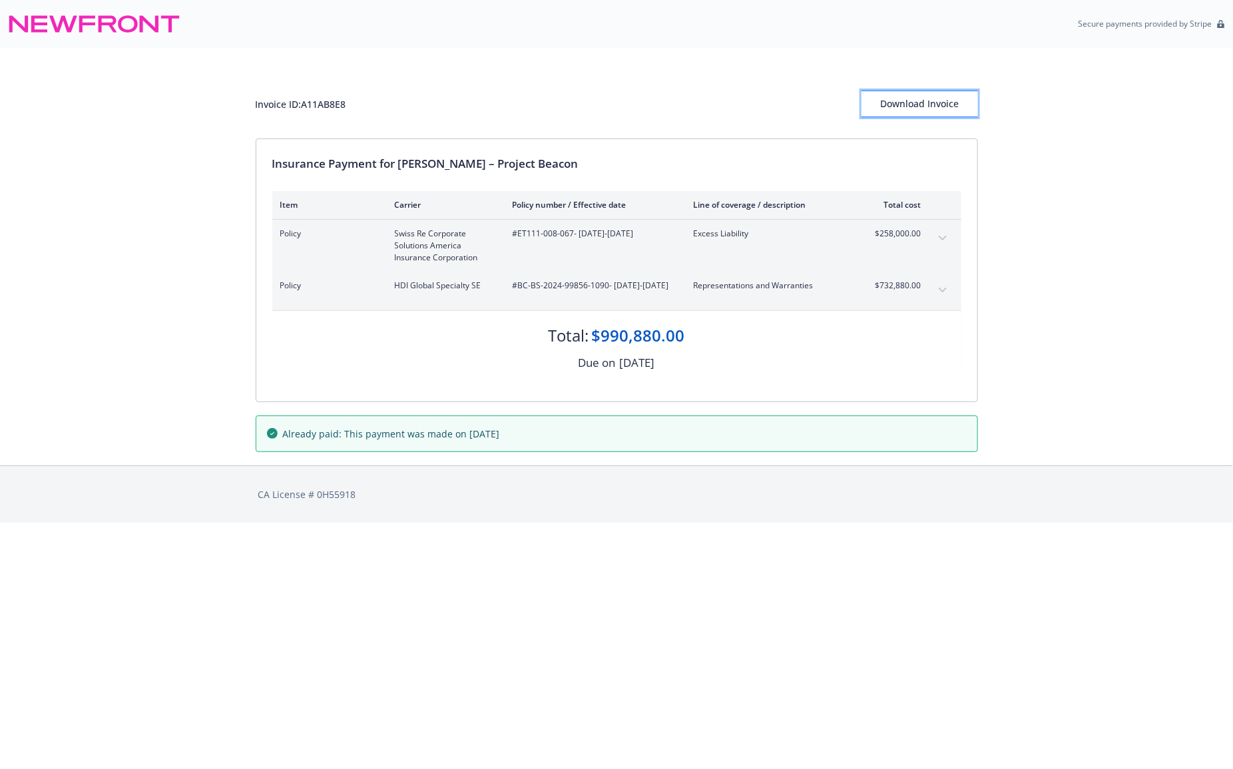
click at [943, 99] on div "Download Invoice" at bounding box center [919, 103] width 116 height 25
